Goal: Transaction & Acquisition: Purchase product/service

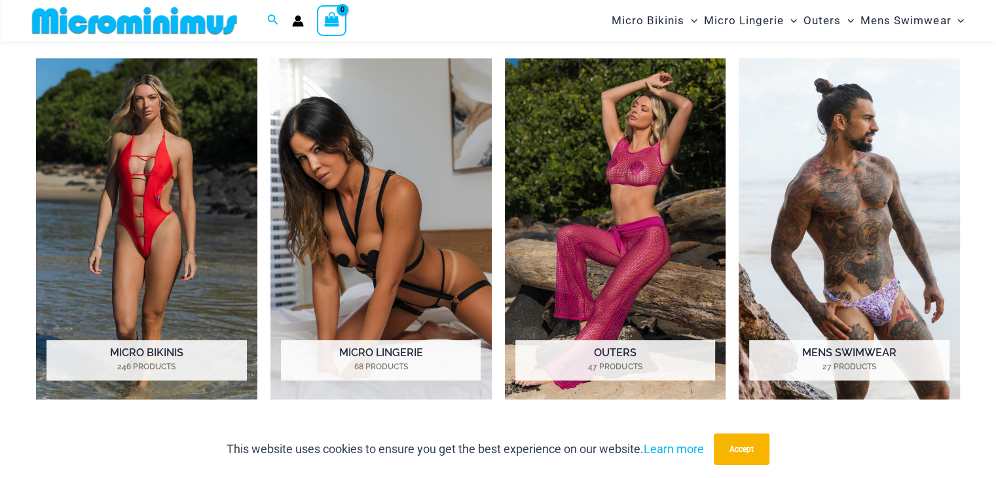
scroll to position [972, 0]
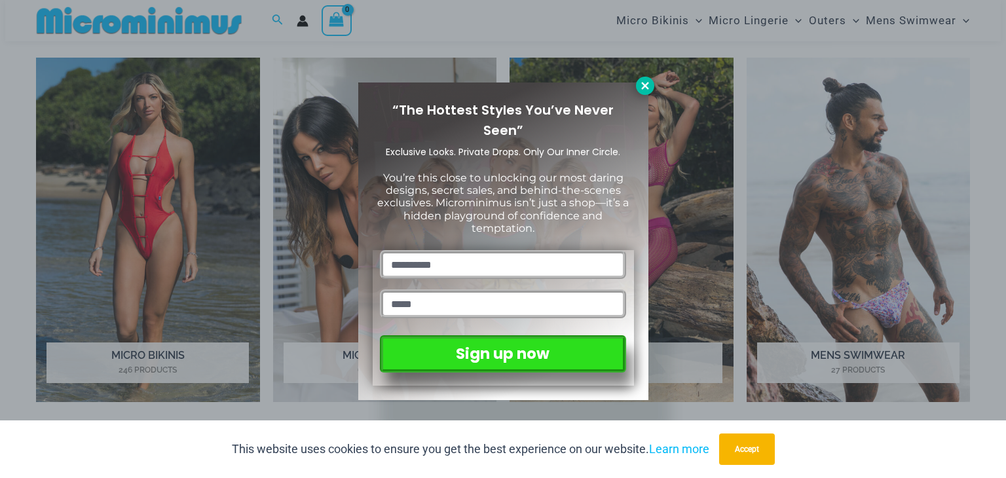
click at [647, 90] on icon at bounding box center [645, 86] width 12 height 12
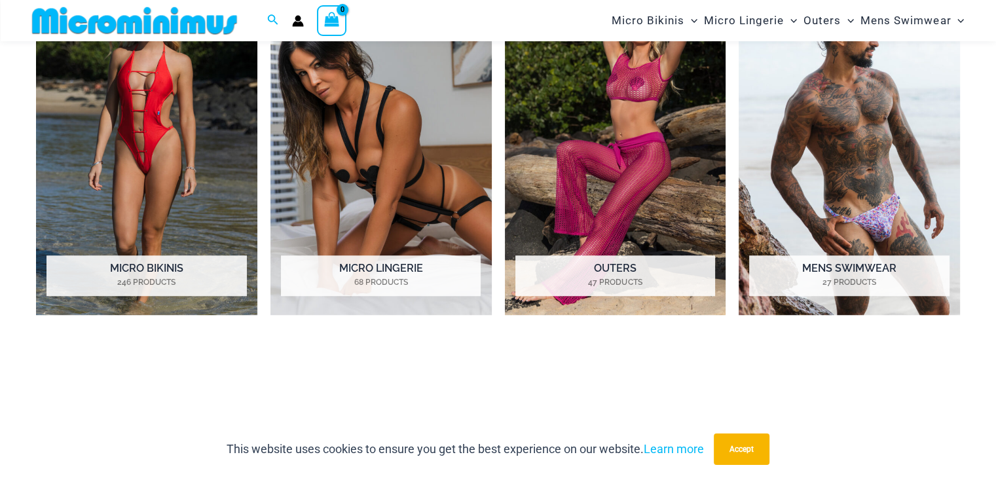
scroll to position [1072, 0]
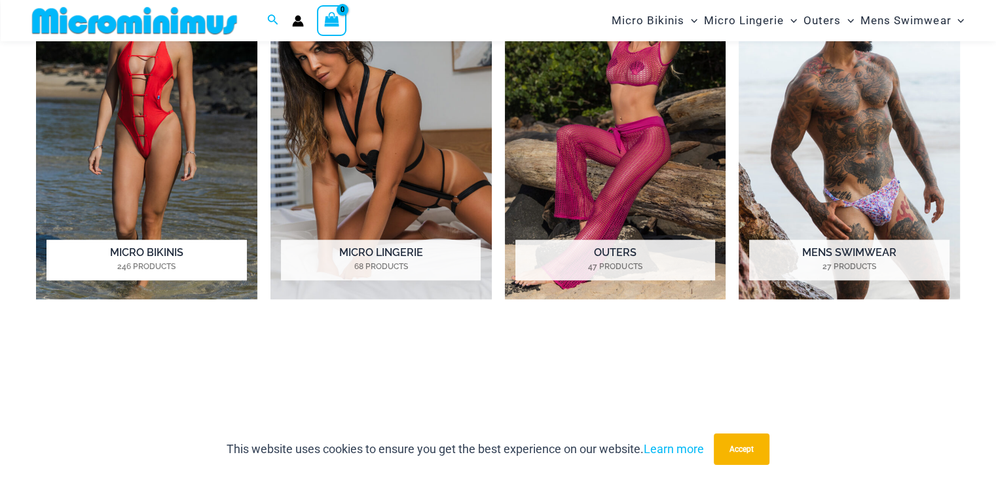
click at [157, 253] on h2 "Micro Bikinis 246 Products" at bounding box center [147, 260] width 200 height 41
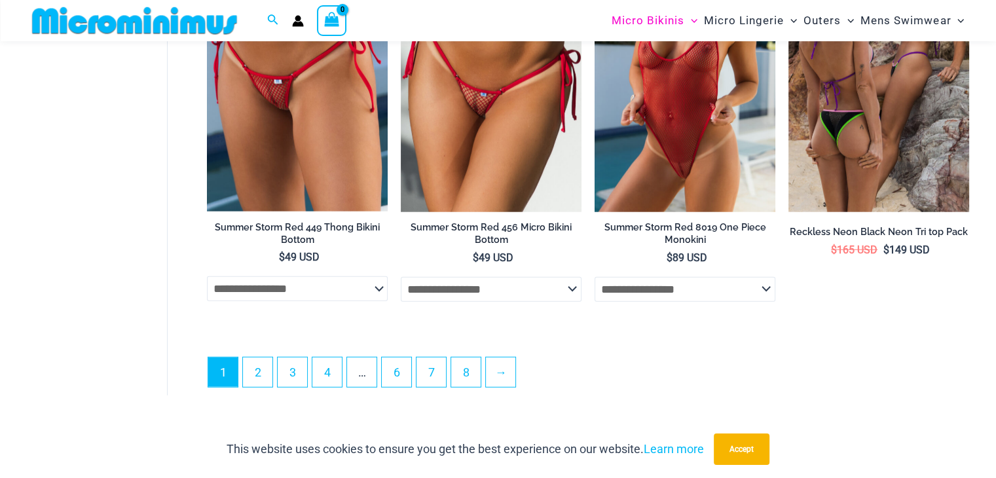
scroll to position [3346, 0]
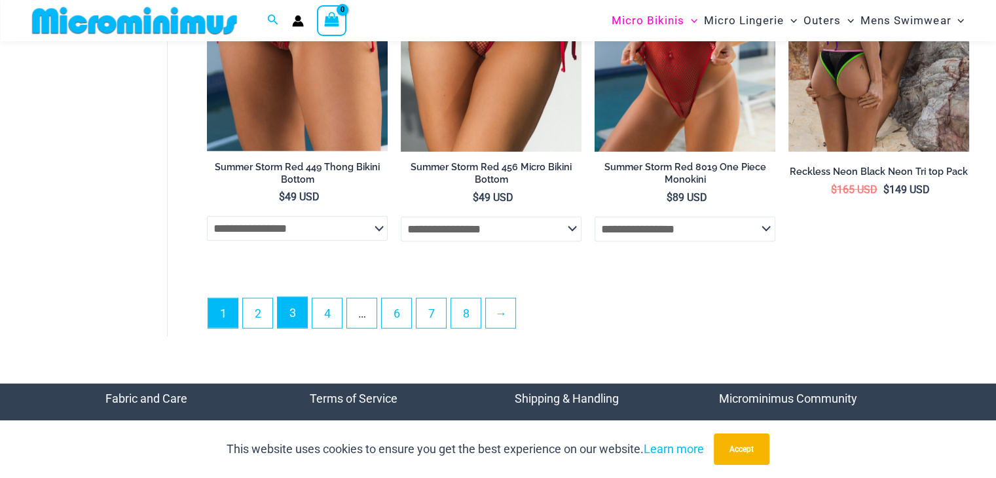
click at [293, 316] on link "3" at bounding box center [292, 312] width 29 height 31
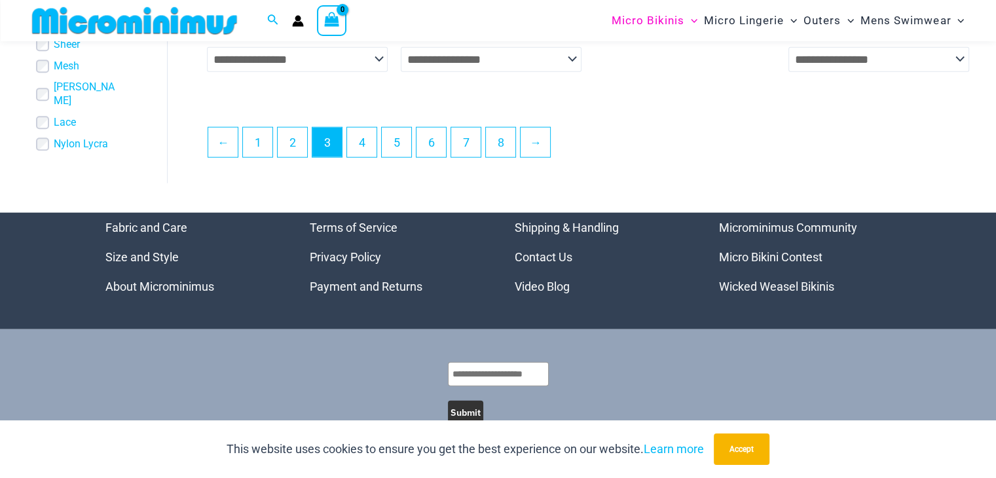
scroll to position [3274, 0]
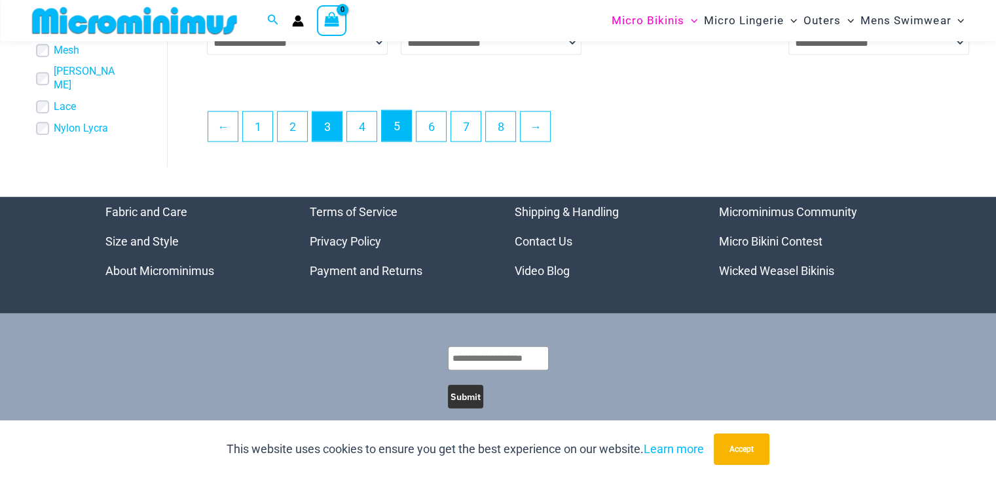
click at [398, 123] on link "5" at bounding box center [396, 126] width 29 height 31
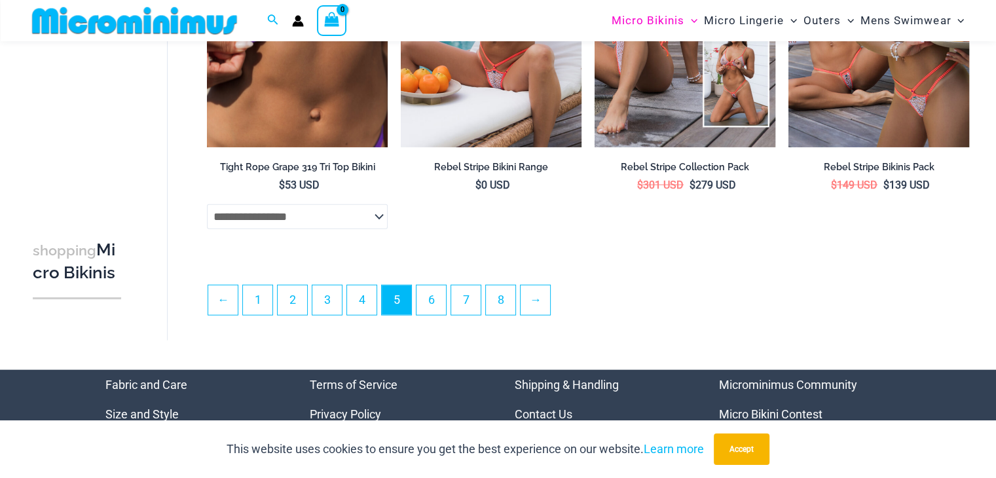
scroll to position [3067, 0]
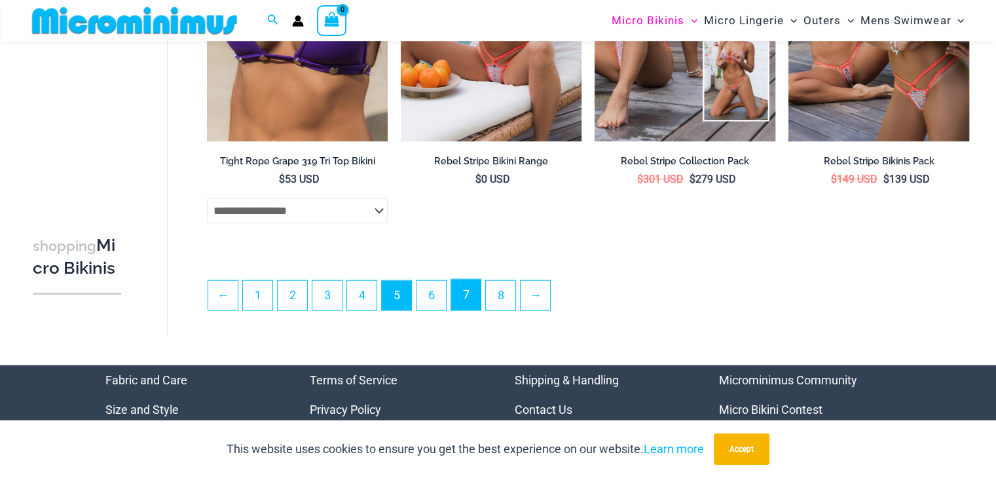
click at [470, 299] on link "7" at bounding box center [465, 295] width 29 height 31
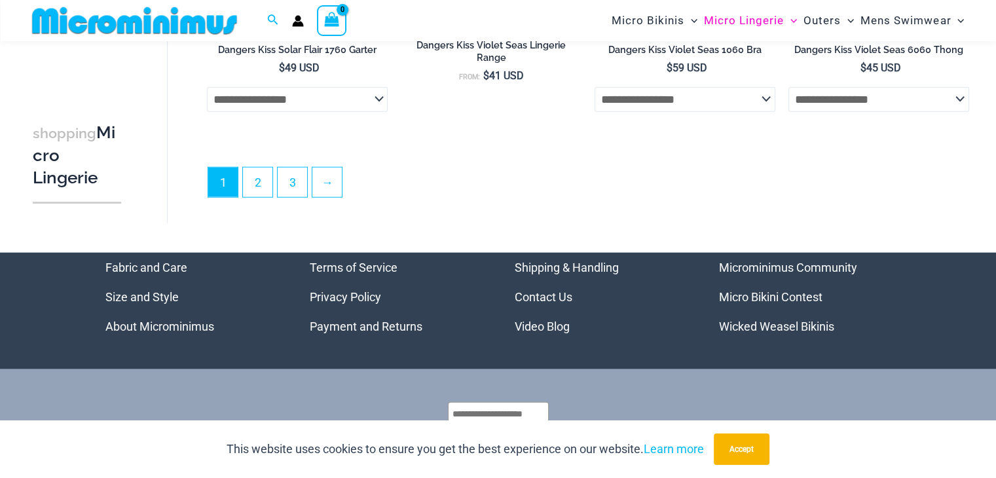
scroll to position [3328, 0]
